Goal: Task Accomplishment & Management: Manage account settings

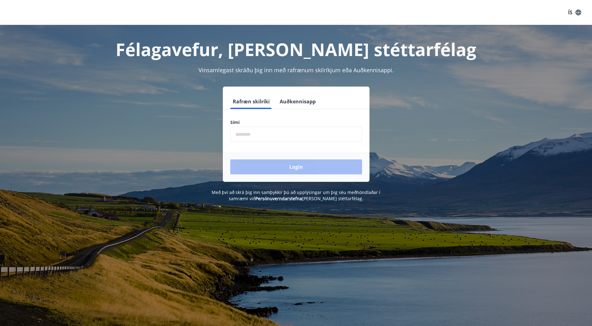
click at [272, 132] on input "phone" at bounding box center [296, 134] width 132 height 15
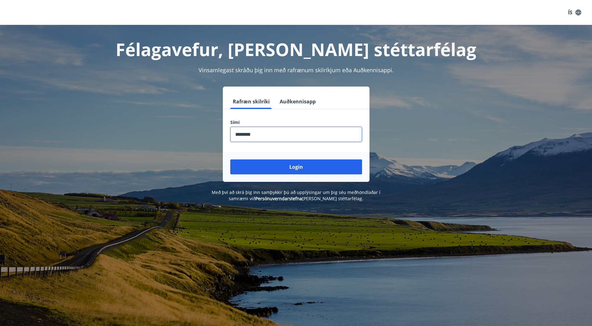
type input "********"
click at [230, 159] on button "Login" at bounding box center [296, 166] width 132 height 15
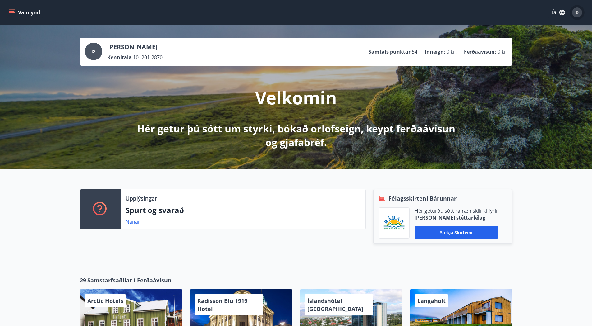
click at [576, 11] on span "Þ" at bounding box center [577, 12] width 3 height 7
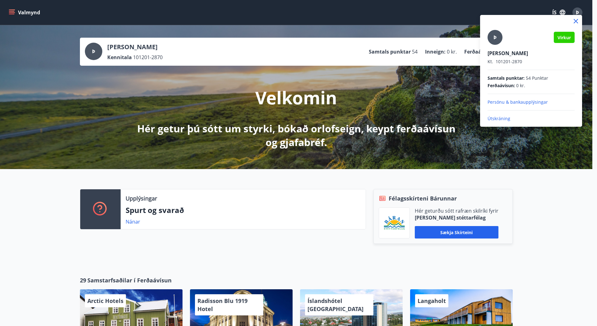
click at [367, 162] on div at bounding box center [298, 163] width 597 height 326
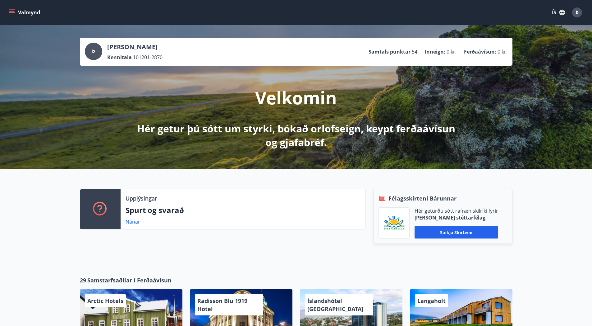
click at [28, 11] on button "Valmynd" at bounding box center [24, 12] width 35 height 11
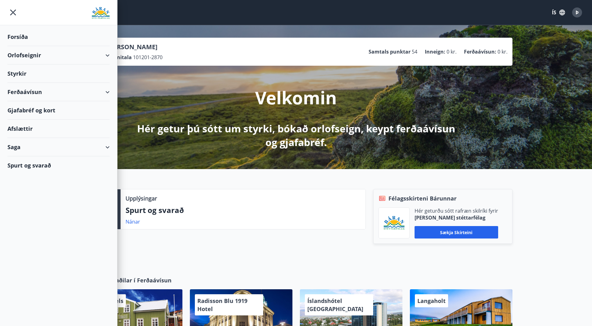
click at [44, 46] on div "Styrkir" at bounding box center [58, 37] width 102 height 18
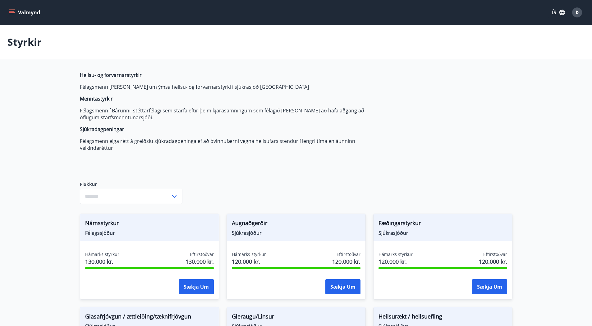
type input "***"
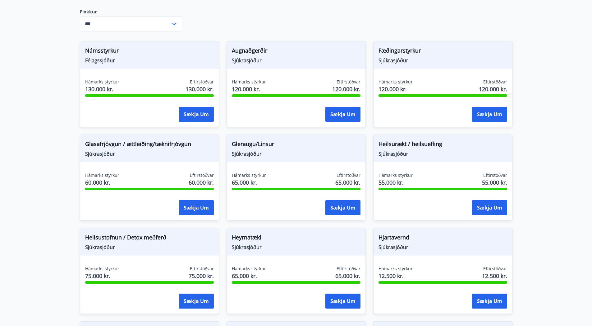
scroll to position [158, 0]
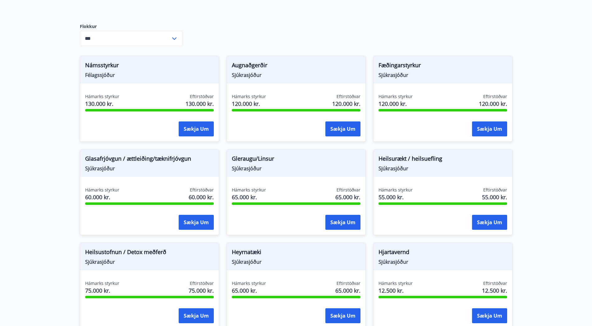
click at [156, 95] on div "Hámarks styrkur 130.000 kr. Eftirstöðvar 130.000 kr." at bounding box center [149, 101] width 129 height 16
drag, startPoint x: 153, startPoint y: 70, endPoint x: 153, endPoint y: 63, distance: 7.5
click at [153, 70] on span "Námsstyrkur" at bounding box center [149, 66] width 129 height 11
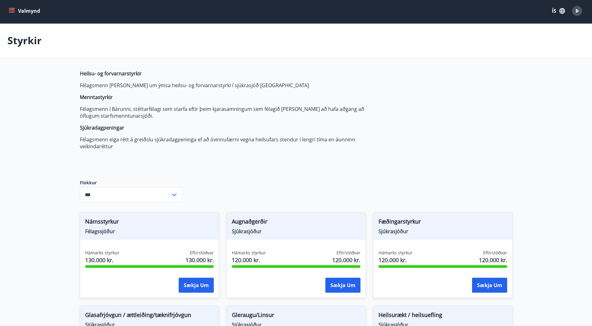
scroll to position [0, 0]
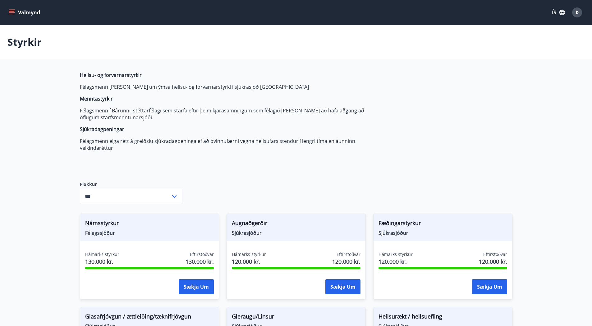
click at [9, 11] on icon "menu" at bounding box center [12, 12] width 6 height 6
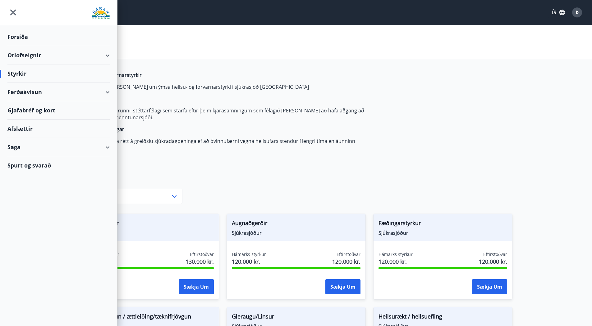
click at [48, 152] on div "Saga" at bounding box center [58, 147] width 102 height 18
click at [24, 227] on div "Styrkjasaga" at bounding box center [58, 227] width 92 height 13
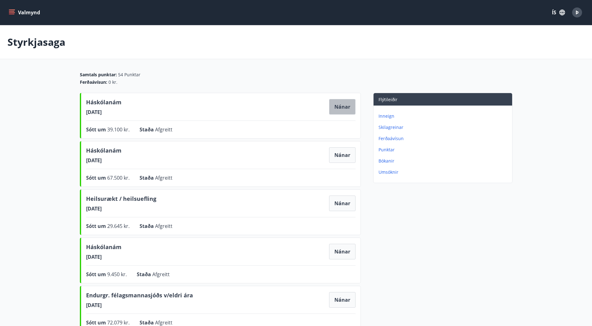
click at [339, 107] on button "Nánar" at bounding box center [342, 107] width 26 height 16
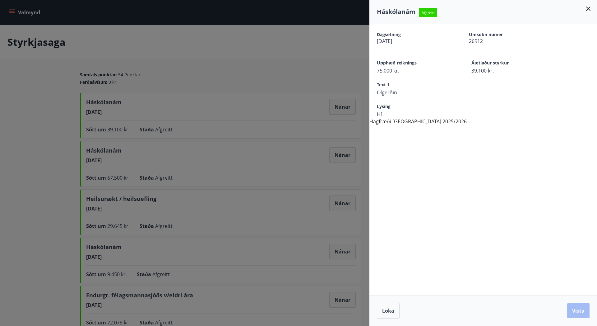
drag, startPoint x: 588, startPoint y: 9, endPoint x: 568, endPoint y: 17, distance: 21.5
click at [588, 10] on icon at bounding box center [587, 8] width 7 height 7
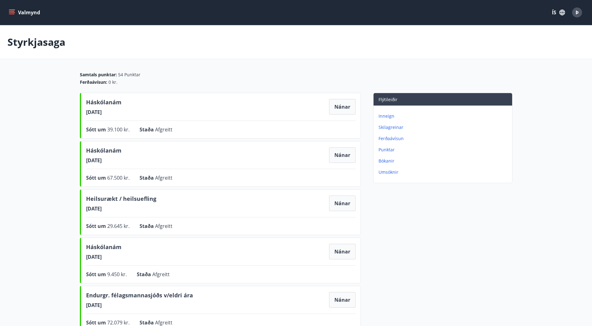
click at [28, 16] on button "Valmynd" at bounding box center [24, 12] width 35 height 11
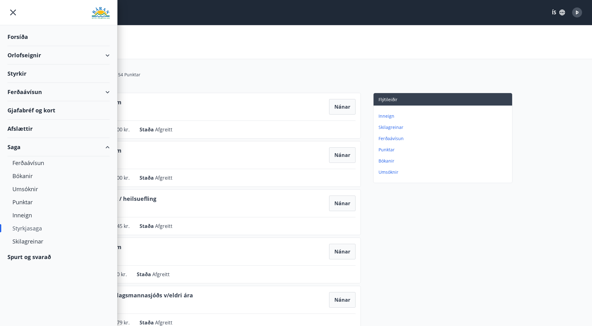
click at [10, 12] on icon "menu" at bounding box center [12, 12] width 11 height 11
